Goal: Browse casually

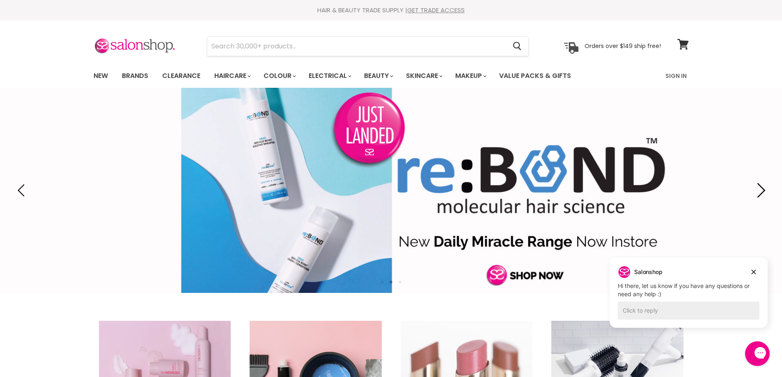
click at [761, 195] on icon "Next" at bounding box center [759, 190] width 15 height 15
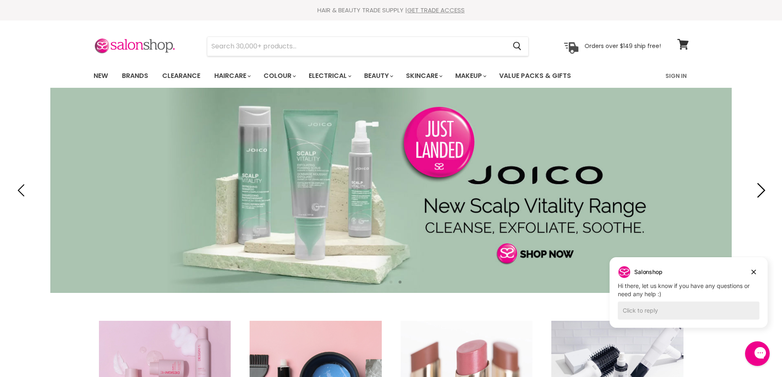
click at [765, 189] on icon "Next" at bounding box center [759, 190] width 15 height 15
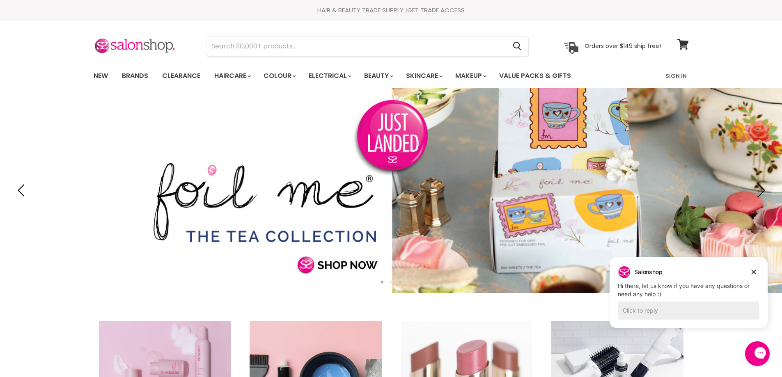
click at [765, 189] on icon "Next" at bounding box center [759, 190] width 15 height 15
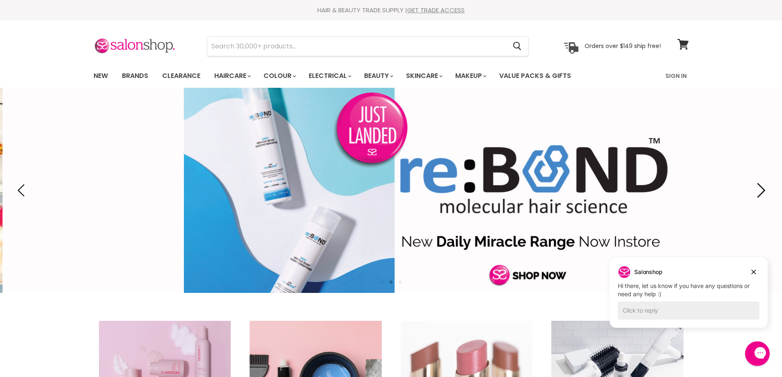
click at [765, 189] on icon "Next" at bounding box center [759, 190] width 15 height 15
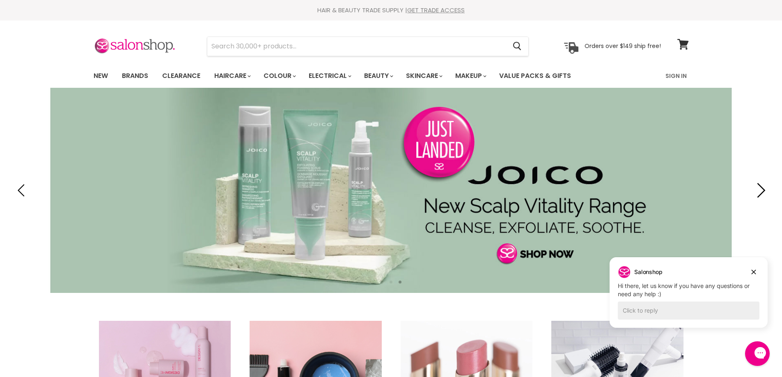
click at [765, 189] on icon "Next" at bounding box center [759, 190] width 15 height 15
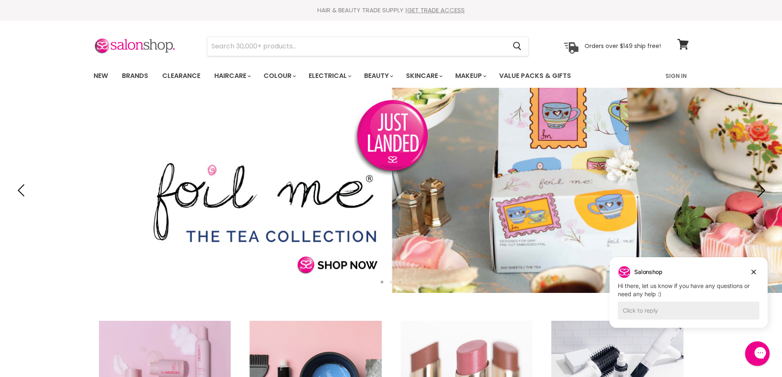
click at [760, 189] on icon "Next" at bounding box center [759, 190] width 15 height 15
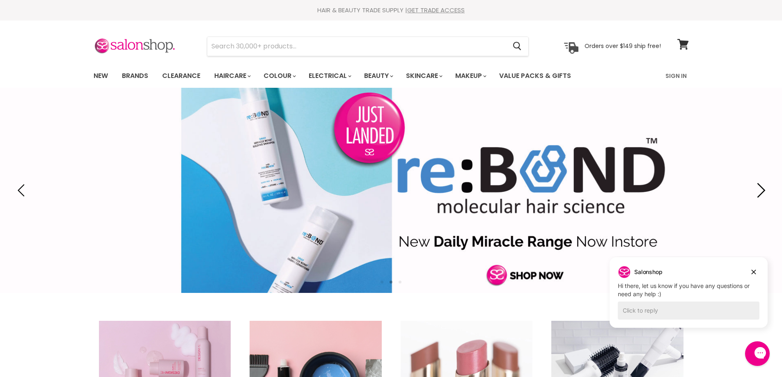
click at [762, 190] on icon "Next" at bounding box center [759, 190] width 15 height 15
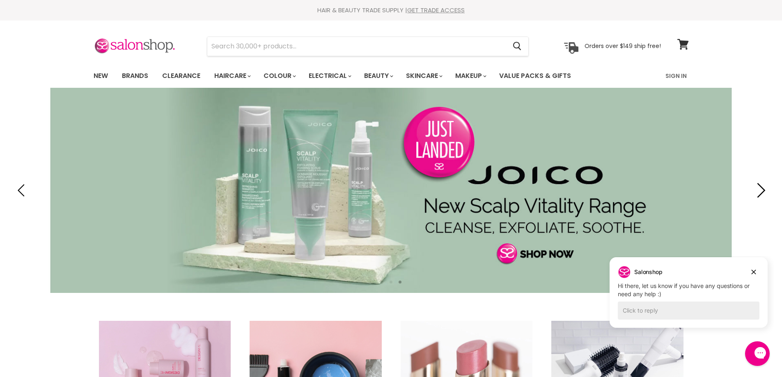
click at [762, 190] on icon "Next" at bounding box center [759, 190] width 15 height 15
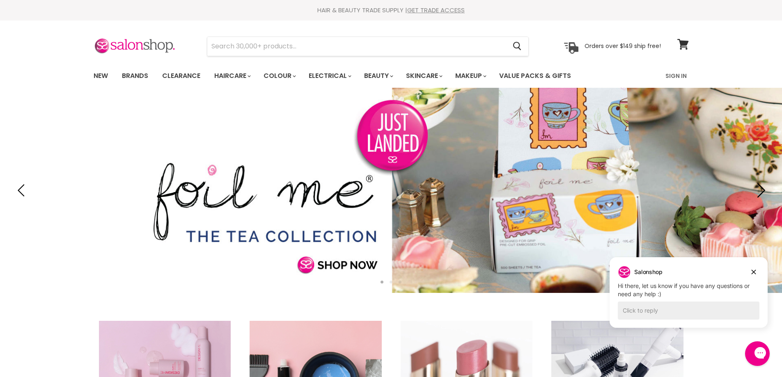
click at [762, 190] on icon "Next" at bounding box center [759, 190] width 15 height 15
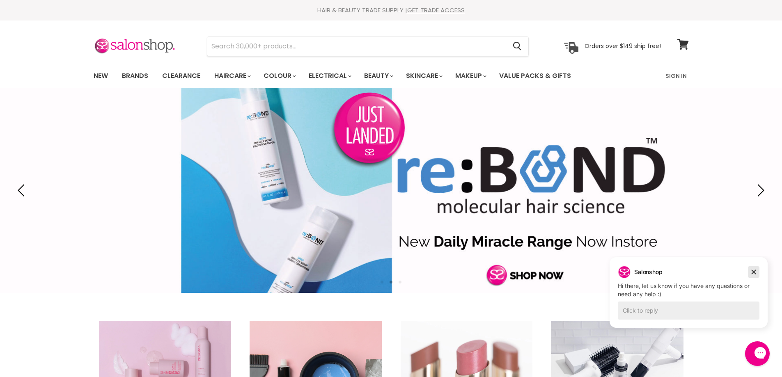
click at [754, 273] on icon "Dismiss campaign" at bounding box center [753, 272] width 5 height 5
